Goal: Task Accomplishment & Management: Manage account settings

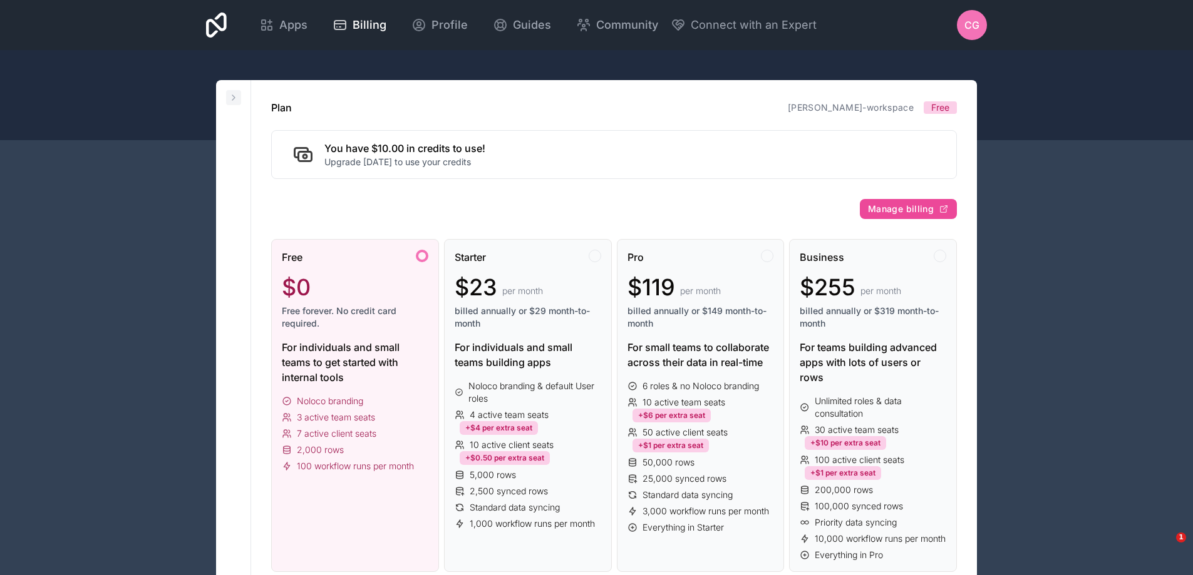
click at [237, 103] on button at bounding box center [233, 97] width 15 height 15
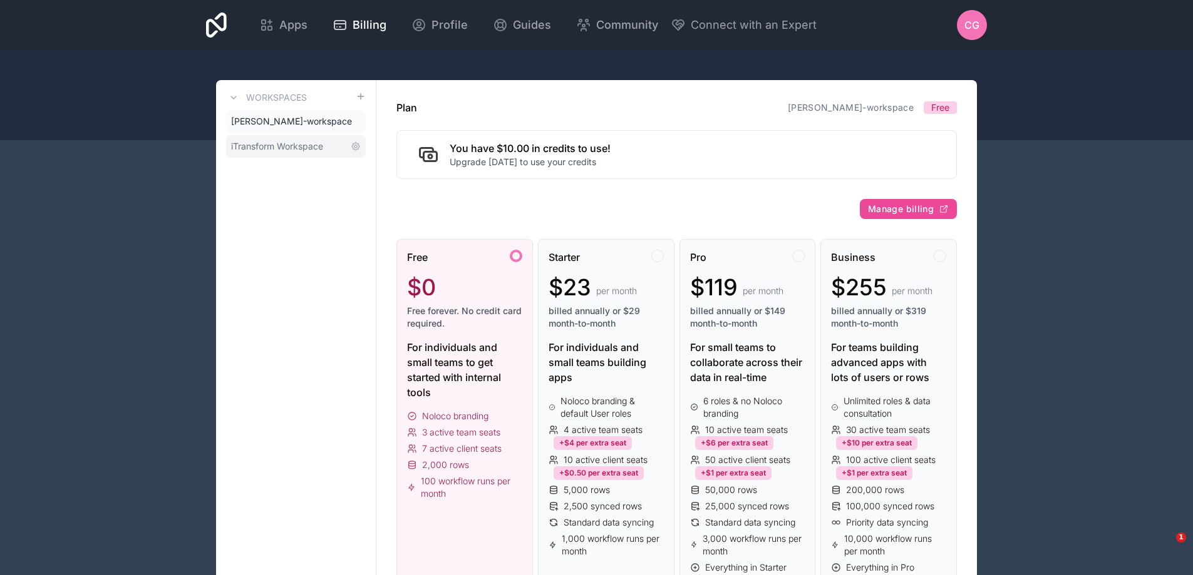
click at [277, 151] on span "iTransform Workspace" at bounding box center [277, 146] width 92 height 13
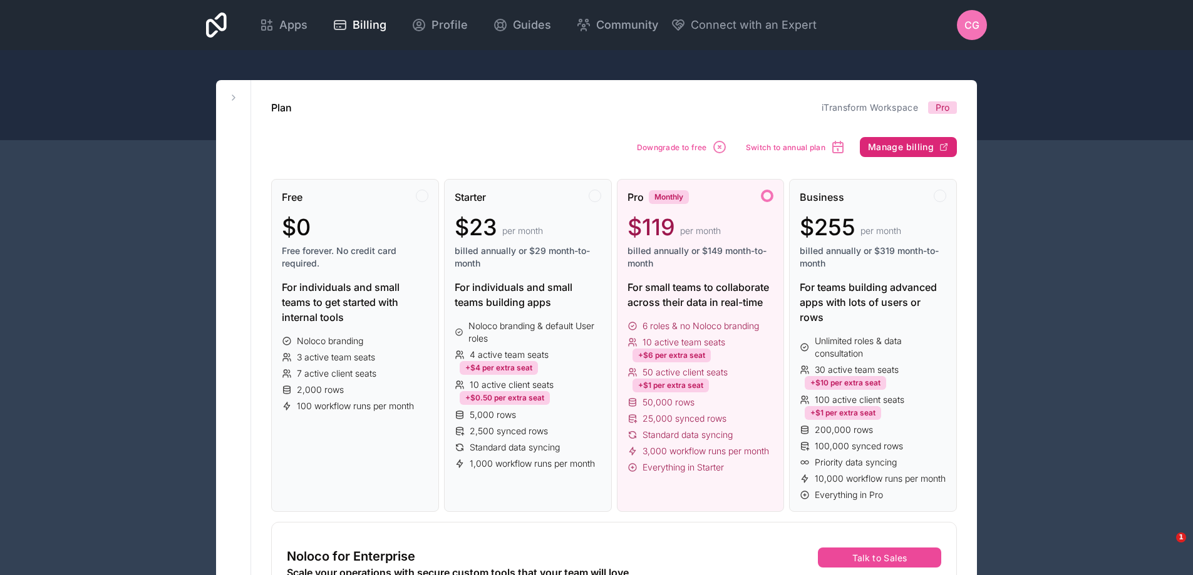
click at [915, 145] on span "Manage billing" at bounding box center [901, 147] width 66 height 11
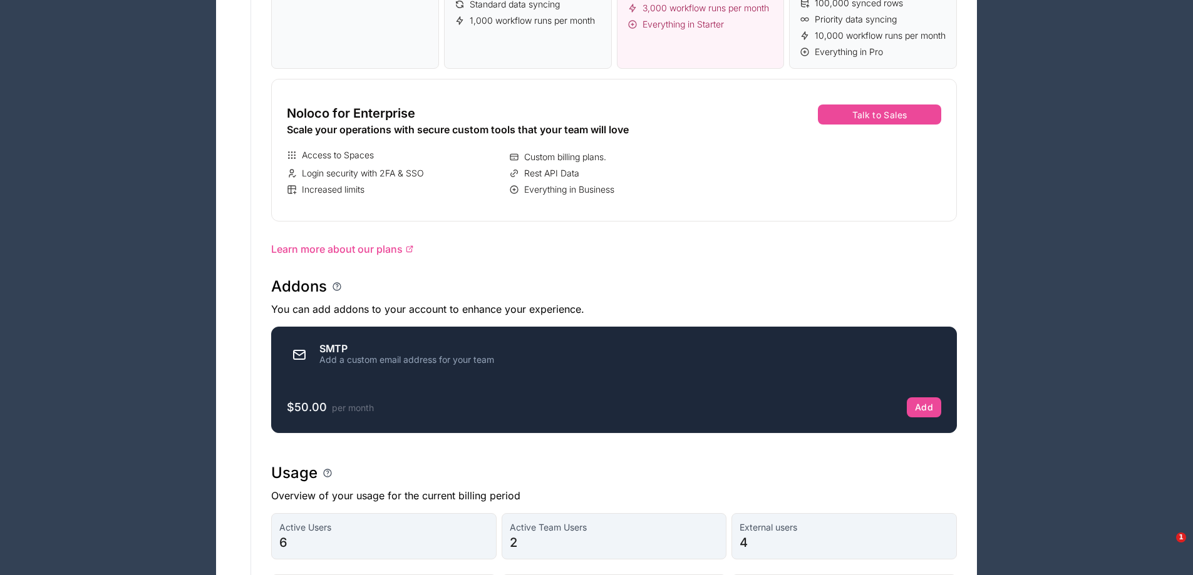
scroll to position [438, 0]
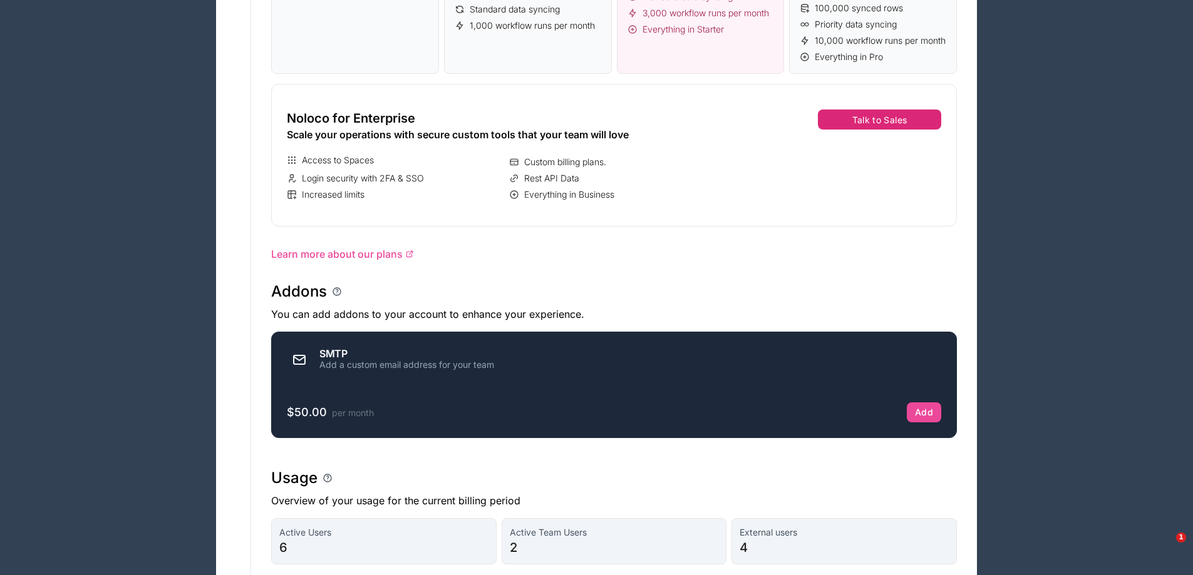
click at [879, 128] on button "Talk to Sales" at bounding box center [879, 120] width 123 height 20
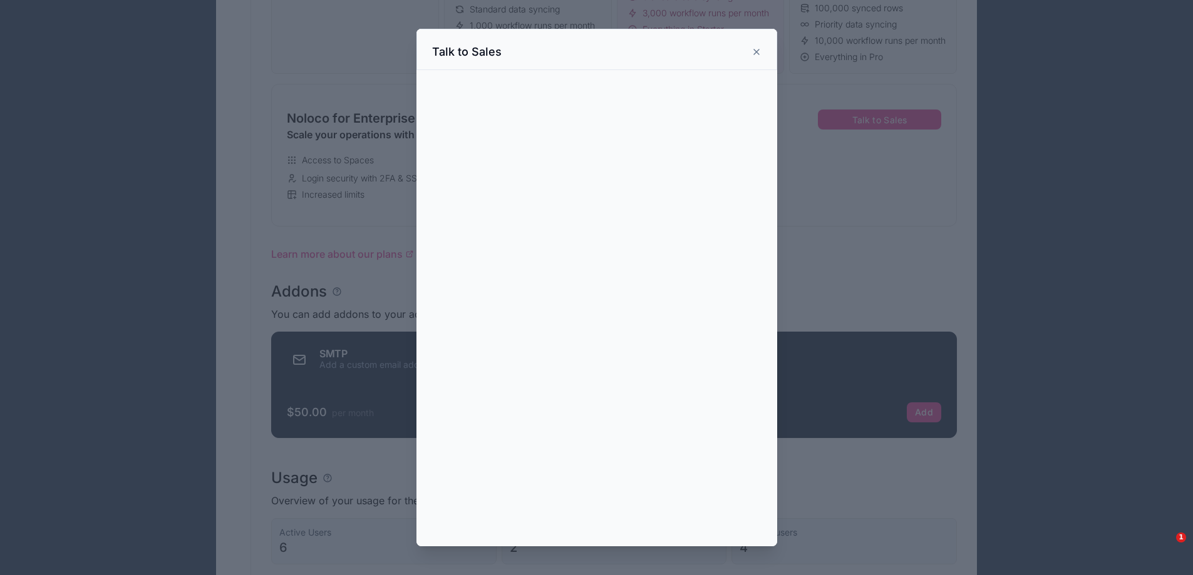
scroll to position [0, 0]
